Goal: Task Accomplishment & Management: Complete application form

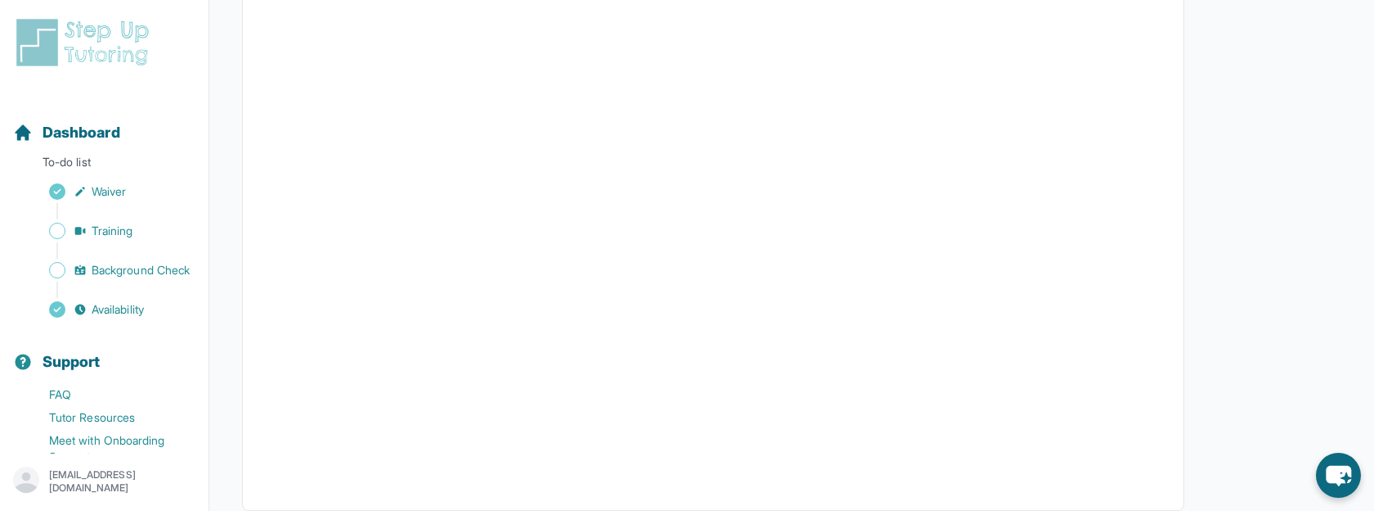
scroll to position [440, 0]
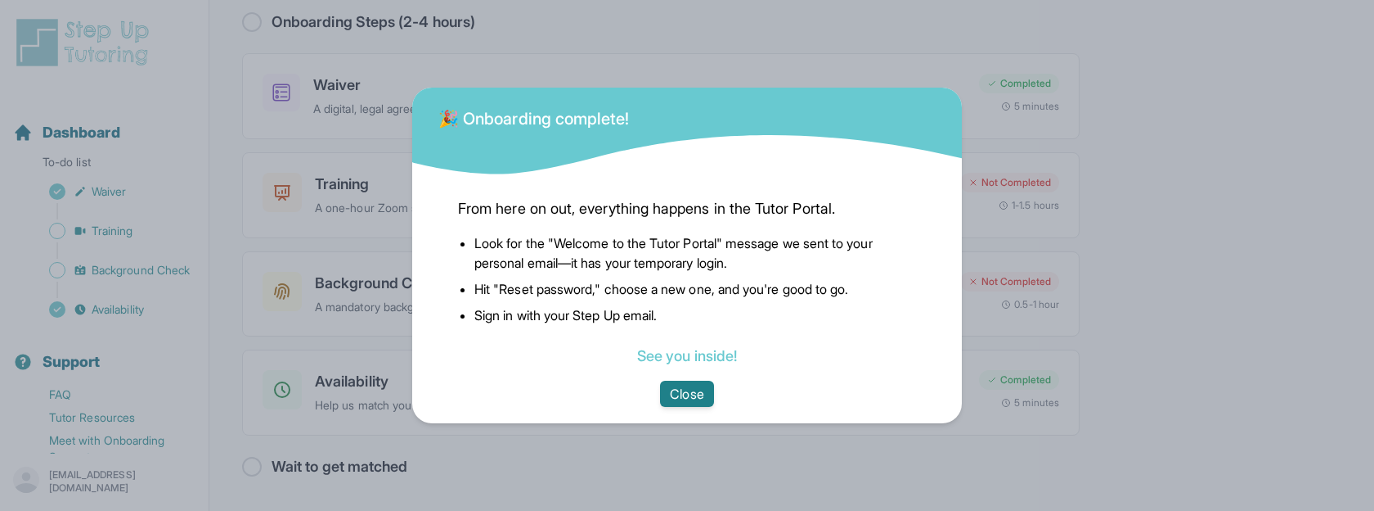
scroll to position [107, 0]
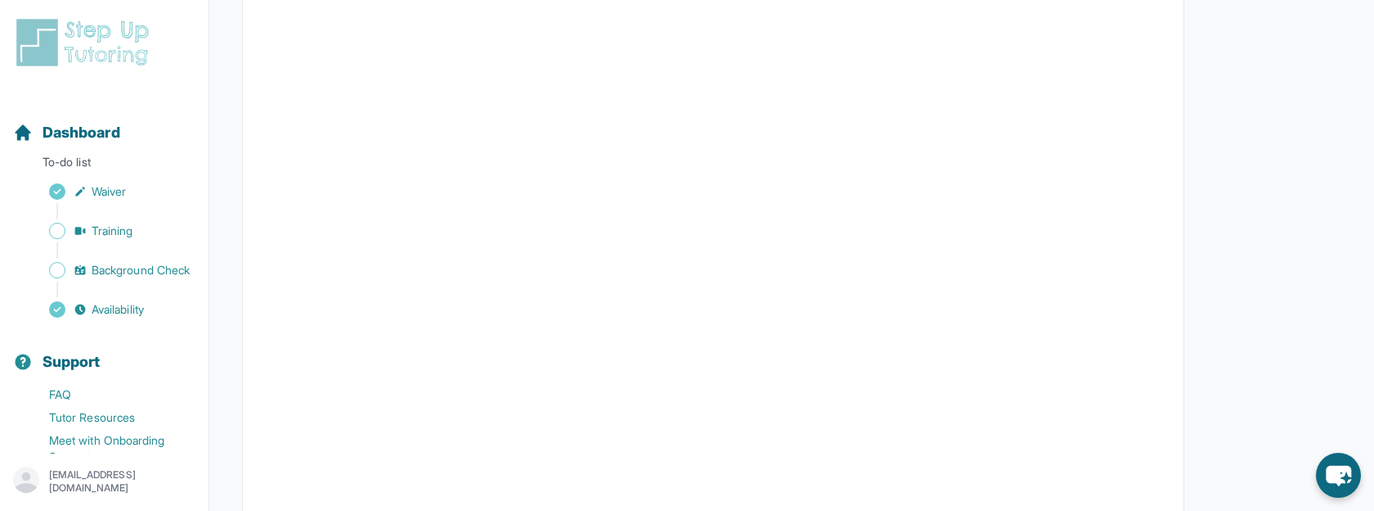
scroll to position [293, 0]
